Goal: Transaction & Acquisition: Purchase product/service

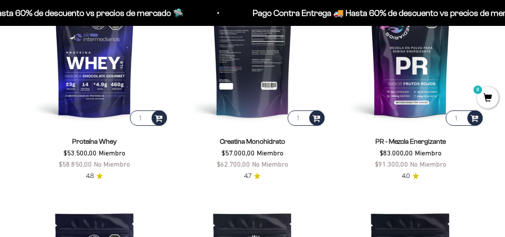
scroll to position [303, 0]
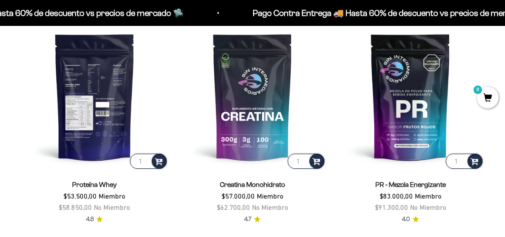
click at [107, 102] on img at bounding box center [95, 97] width 148 height 148
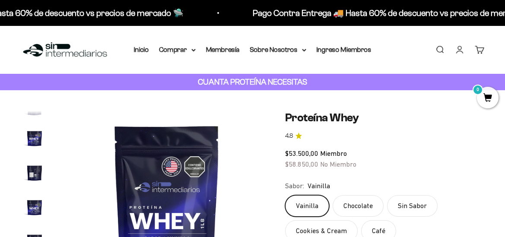
click at [31, 170] on img "Ir al artículo 11" at bounding box center [35, 173] width 28 height 28
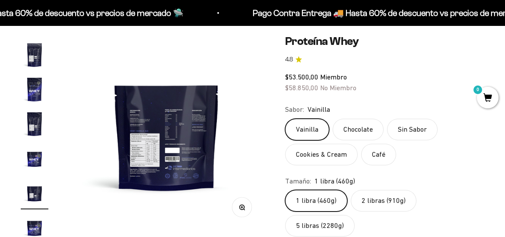
scroll to position [86, 0]
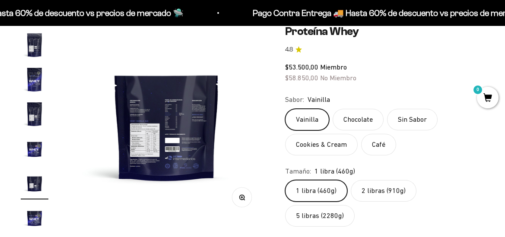
click at [241, 200] on icon "button" at bounding box center [242, 198] width 6 height 6
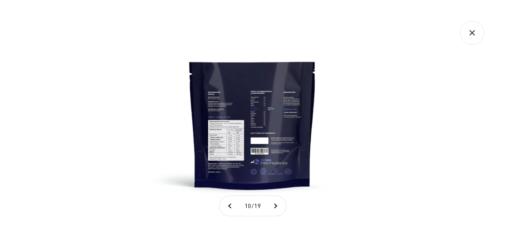
click at [218, 161] on img at bounding box center [252, 118] width 237 height 237
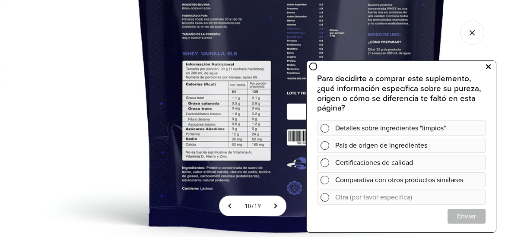
click at [487, 67] on icon at bounding box center [488, 66] width 5 height 11
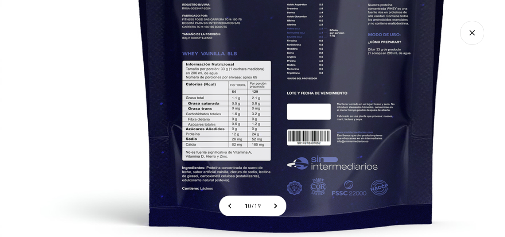
click at [474, 34] on icon "Cerrar galería" at bounding box center [472, 32] width 5 height 5
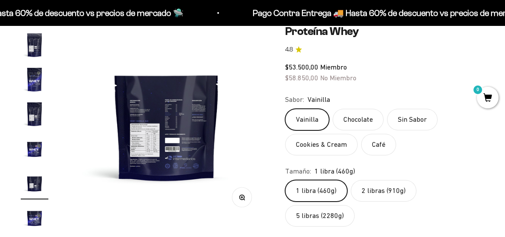
click at [257, 64] on img at bounding box center [166, 122] width 195 height 195
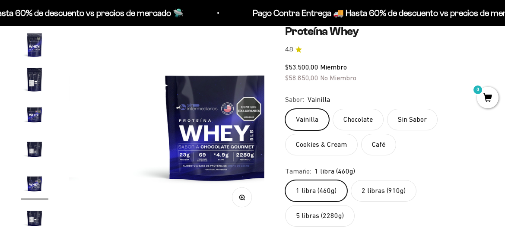
scroll to position [0, 2205]
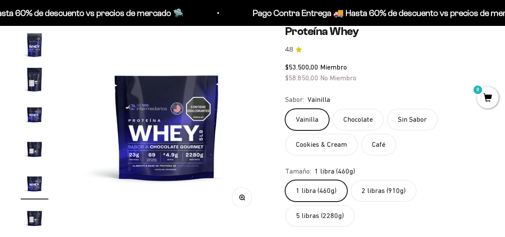
click at [257, 64] on img at bounding box center [166, 122] width 195 height 195
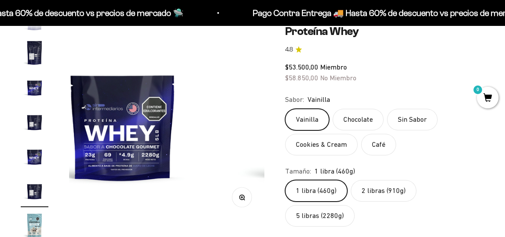
scroll to position [258, 0]
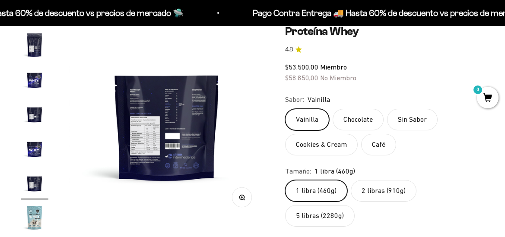
click at [257, 64] on img at bounding box center [166, 122] width 195 height 195
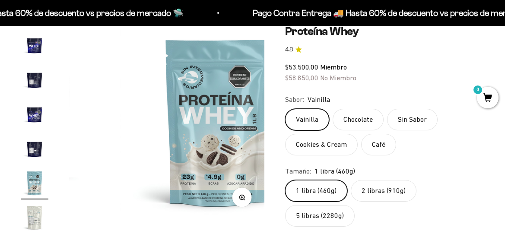
scroll to position [0, 2607]
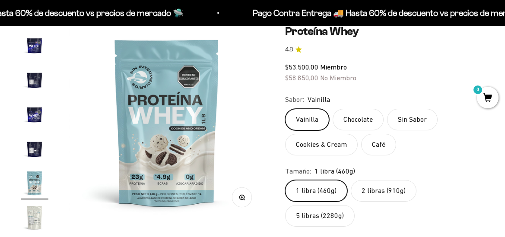
click at [257, 64] on img at bounding box center [166, 122] width 195 height 195
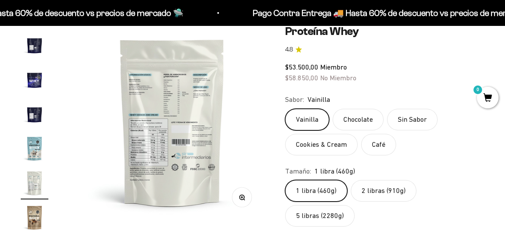
scroll to position [0, 2807]
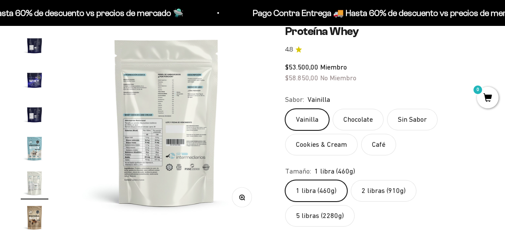
click at [257, 64] on img at bounding box center [166, 122] width 195 height 195
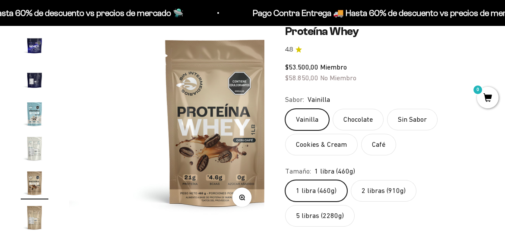
scroll to position [0, 3007]
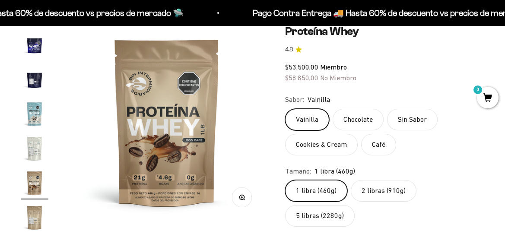
click at [257, 64] on img at bounding box center [166, 122] width 195 height 195
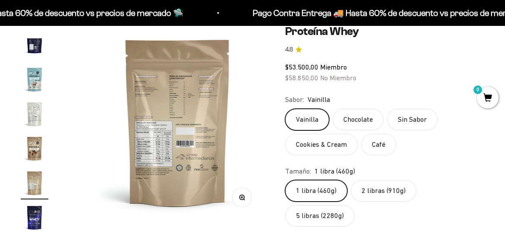
scroll to position [0, 3208]
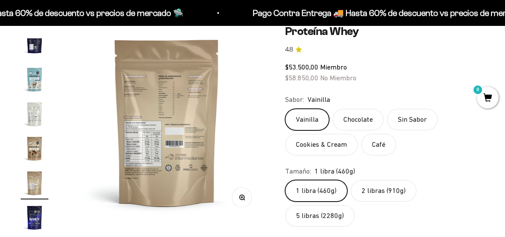
click at [257, 64] on img at bounding box center [166, 122] width 195 height 195
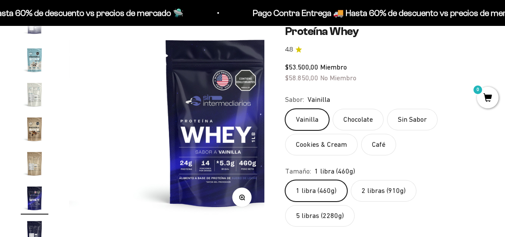
scroll to position [0, 3409]
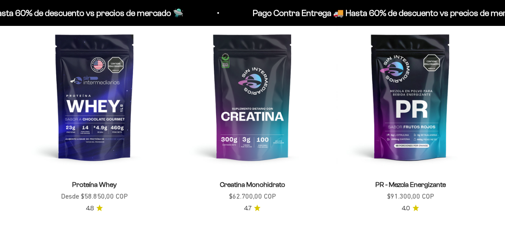
scroll to position [303, 0]
